Goal: Check status

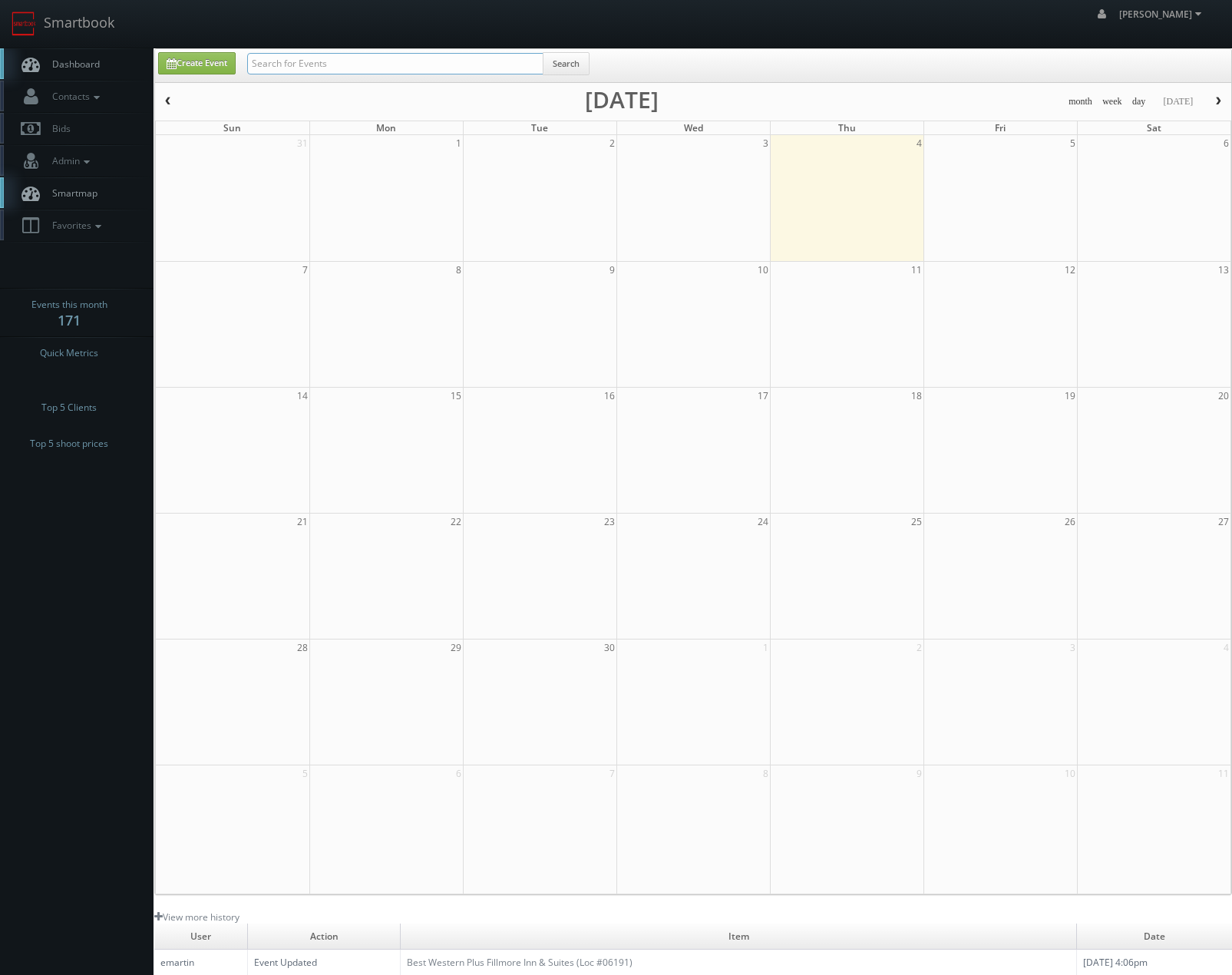
click at [368, 62] on input "text" at bounding box center [395, 63] width 296 height 21
type input "reva"
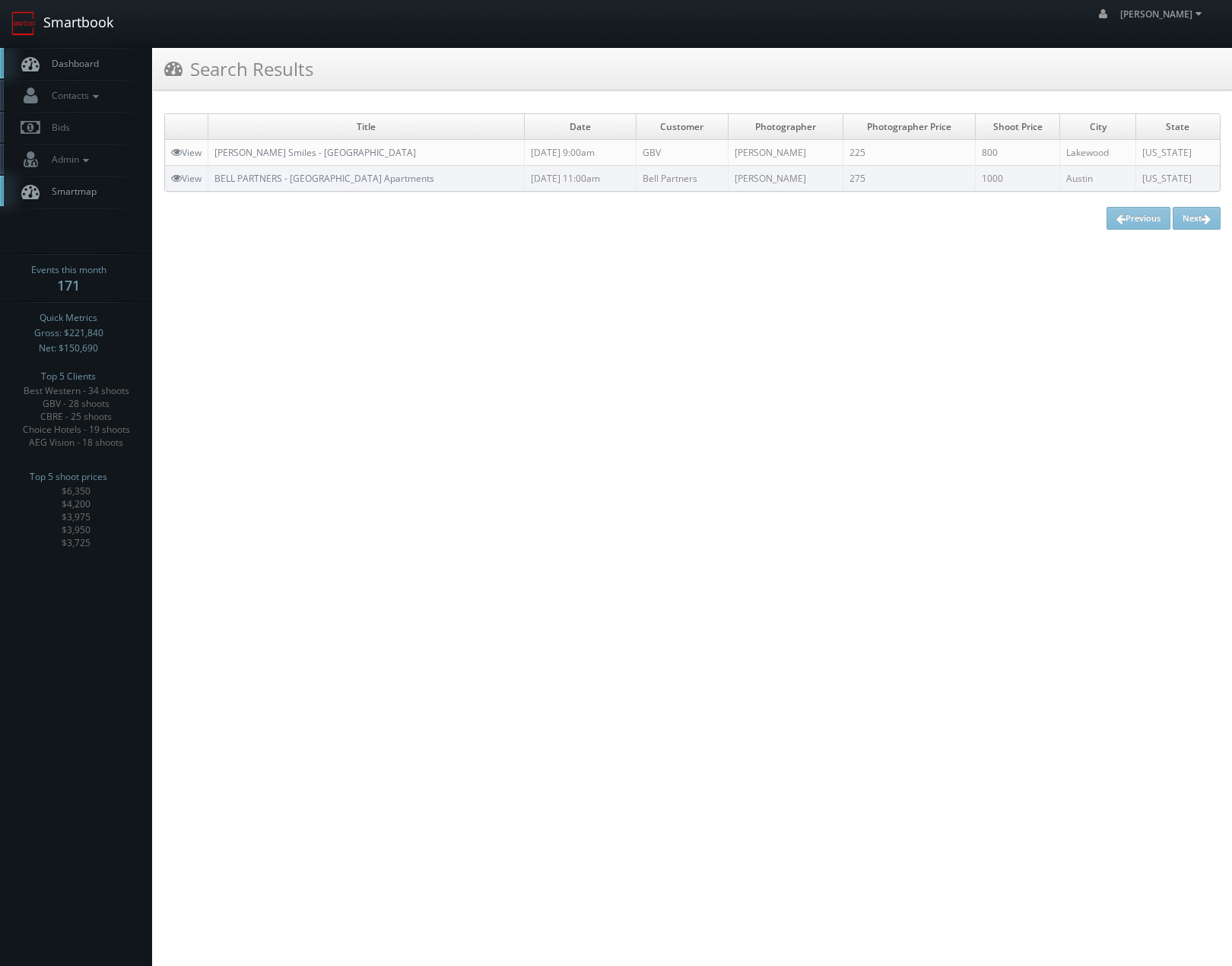
click at [47, 19] on link "Smartbook" at bounding box center [62, 23] width 124 height 47
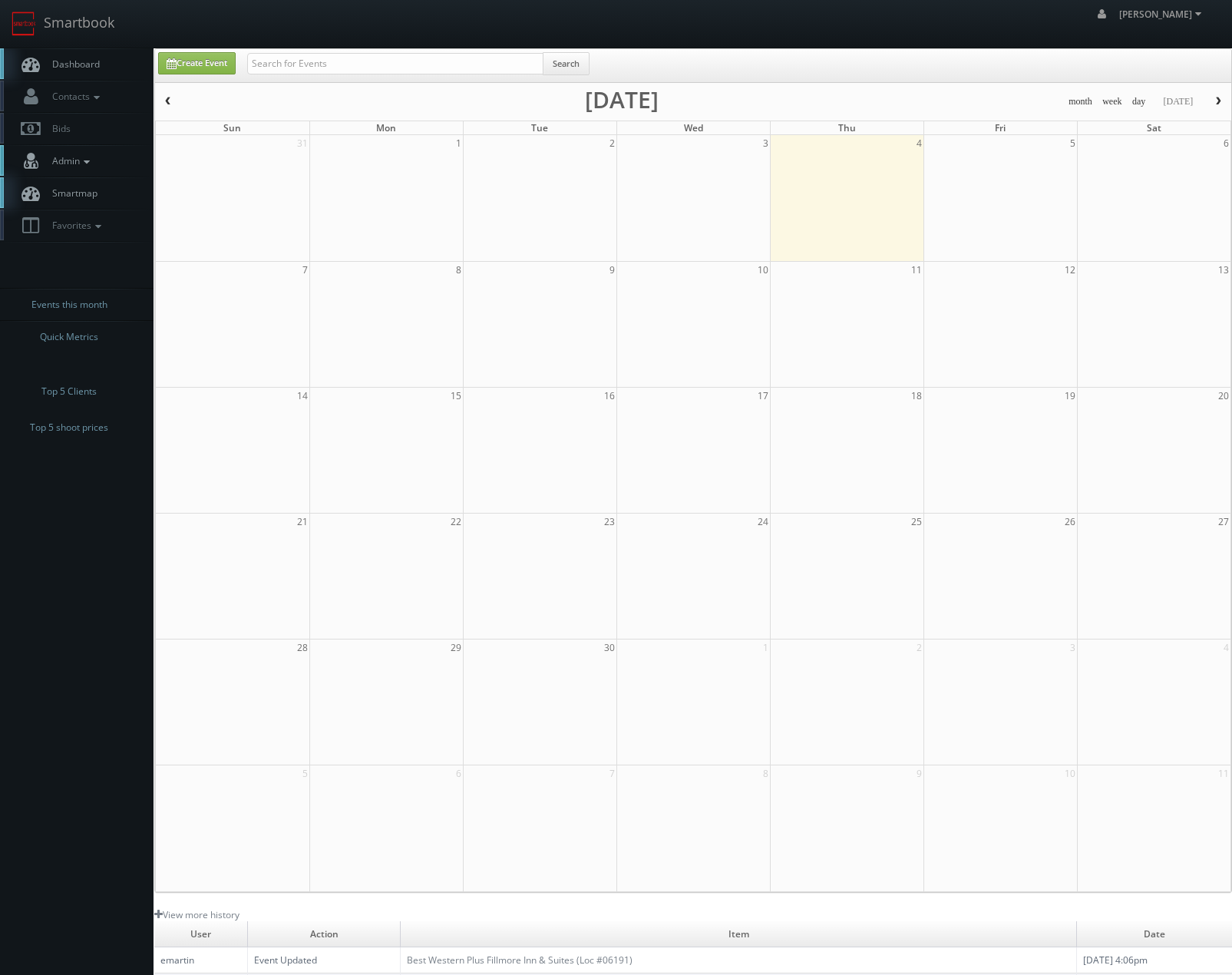
click at [85, 160] on icon at bounding box center [86, 162] width 14 height 11
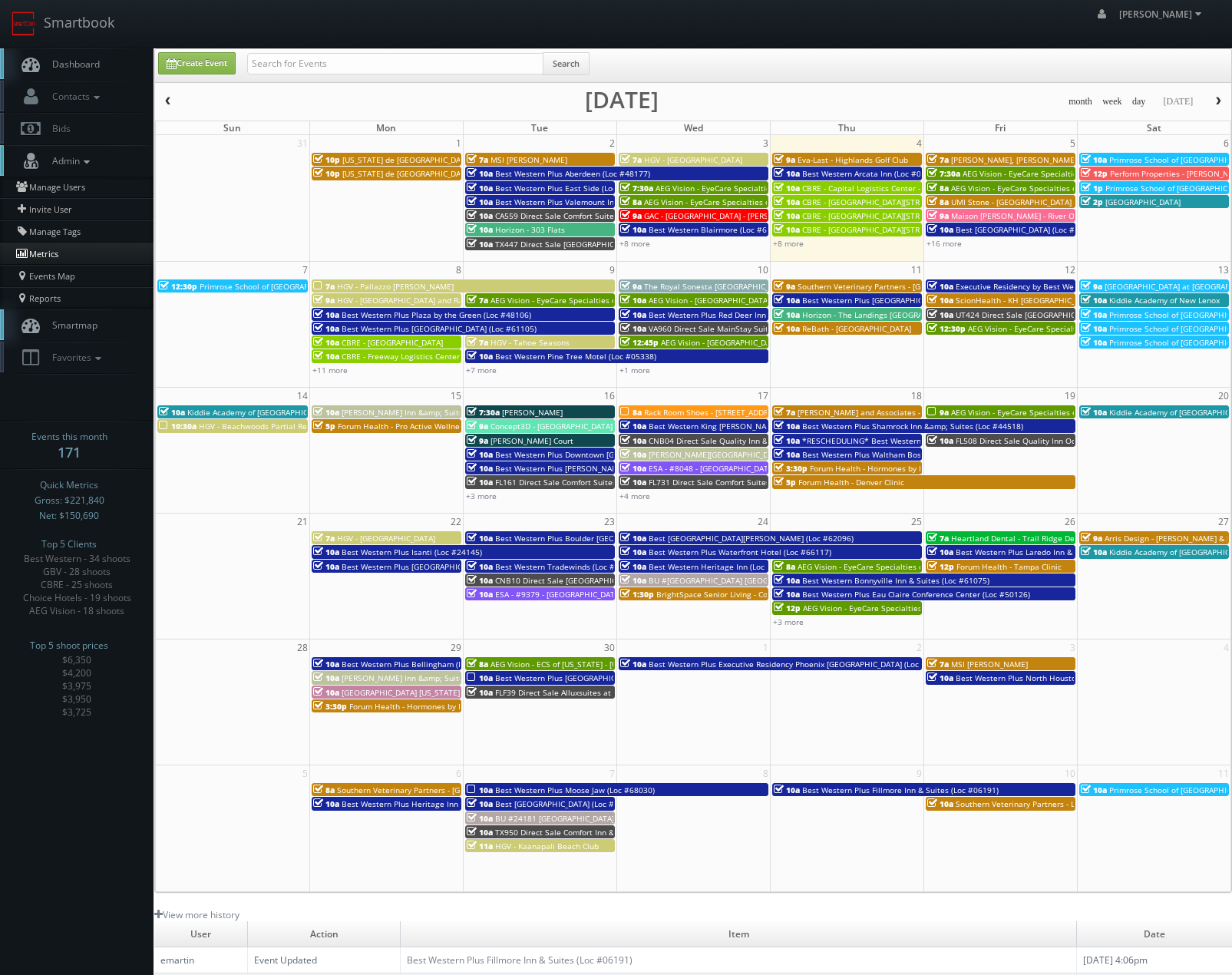
click at [44, 257] on link "Metrics" at bounding box center [76, 254] width 153 height 22
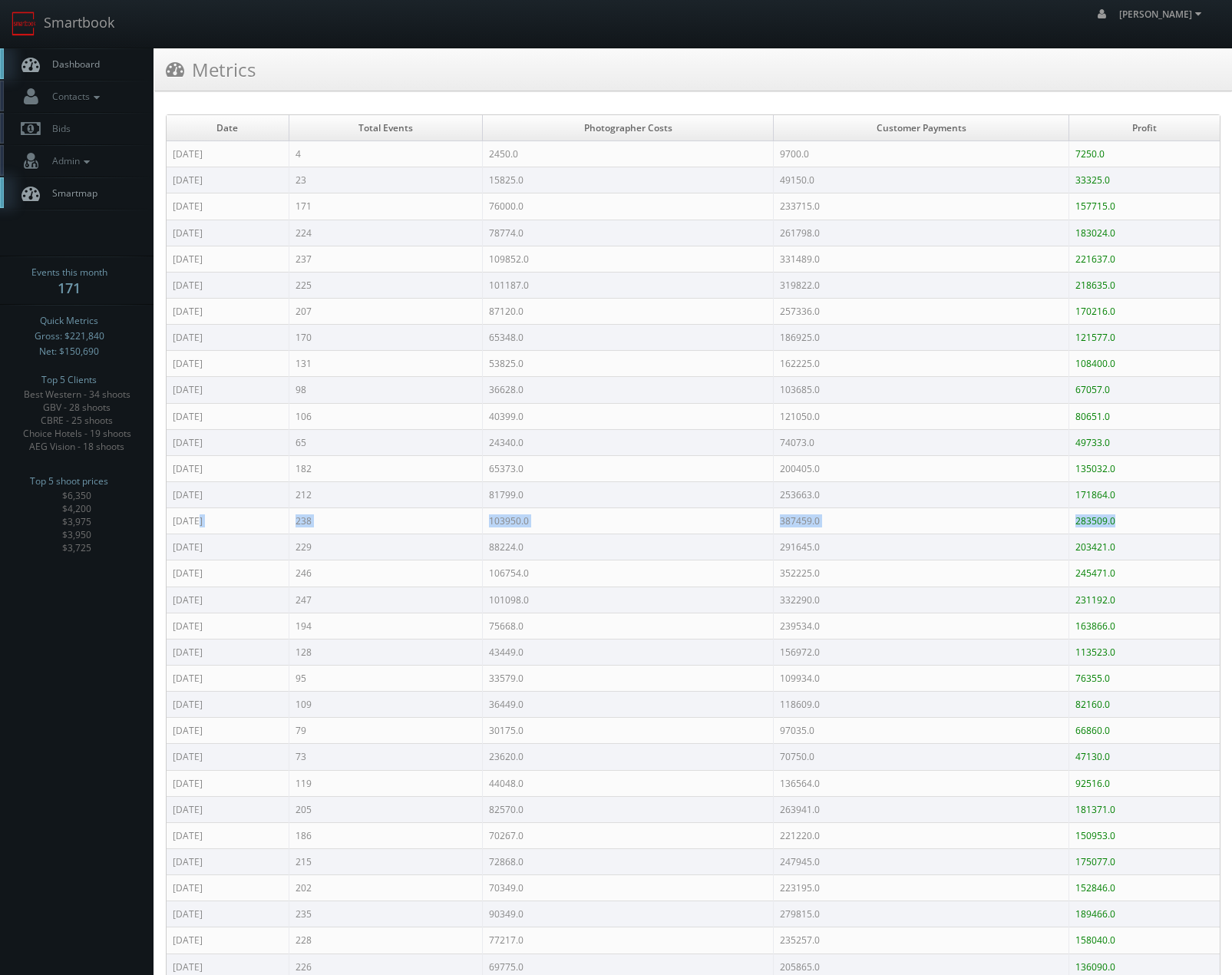
drag, startPoint x: 198, startPoint y: 527, endPoint x: 1144, endPoint y: 523, distance: 946.0
click at [1144, 523] on tr "Sep 2024 238 103950.0 387459.0 283509.0" at bounding box center [692, 521] width 1053 height 26
drag, startPoint x: 845, startPoint y: 231, endPoint x: 849, endPoint y: 345, distance: 114.1
click at [809, 230] on td "261798.0" at bounding box center [921, 232] width 295 height 26
drag, startPoint x: 844, startPoint y: 540, endPoint x: 832, endPoint y: 537, distance: 12.4
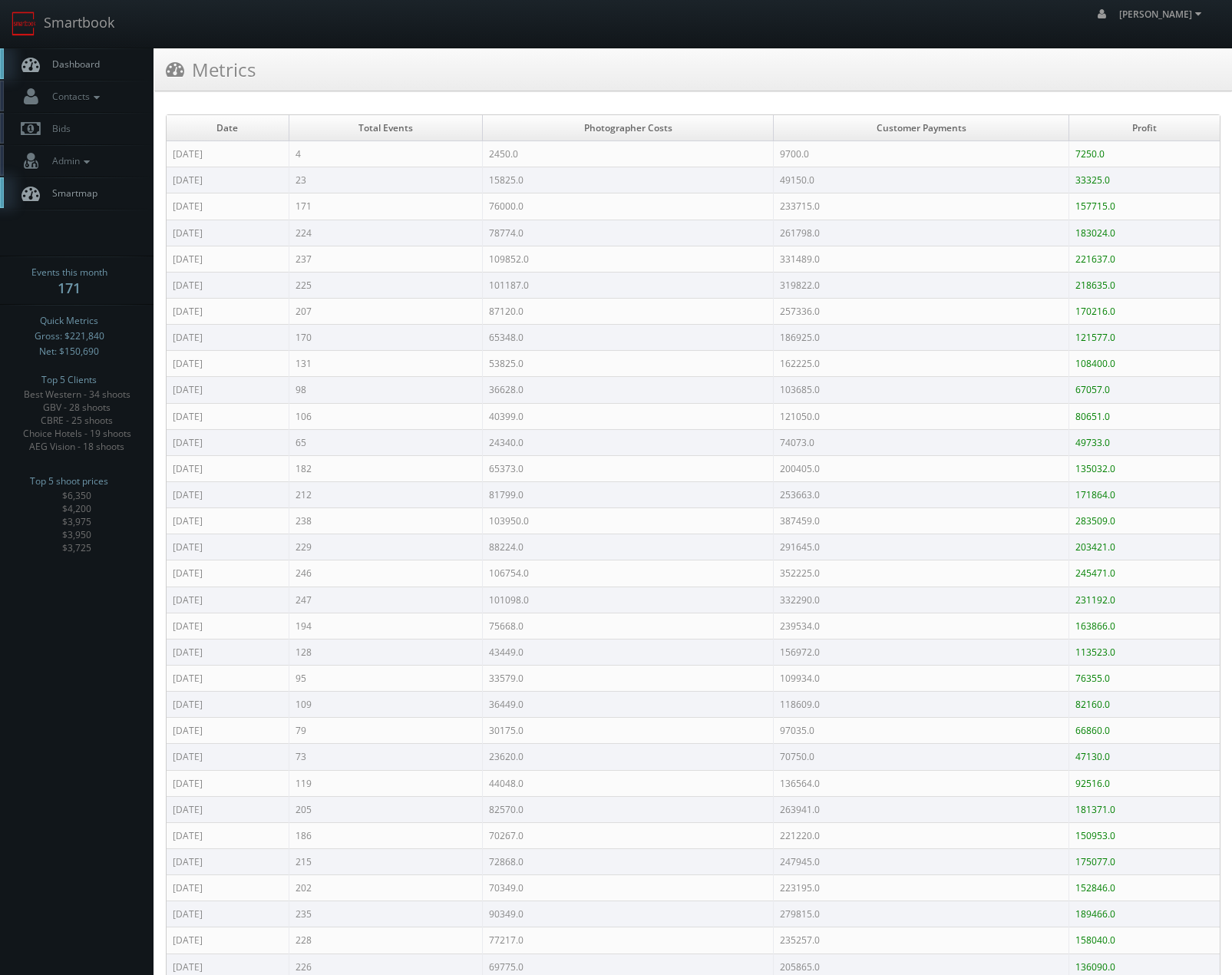
click at [832, 537] on td "291645.0" at bounding box center [921, 547] width 295 height 26
